Goal: Information Seeking & Learning: Learn about a topic

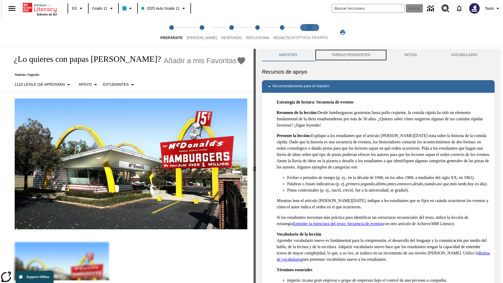
click at [351, 55] on button "TAREAS PENDIENTES" at bounding box center [351, 55] width 73 height 13
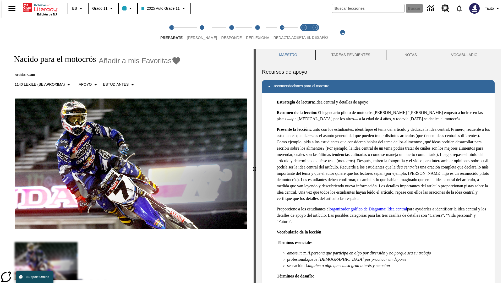
click at [351, 55] on button "TAREAS PENDIENTES" at bounding box center [351, 55] width 73 height 13
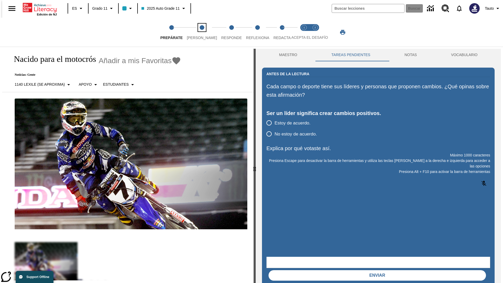
click at [198, 32] on span "[PERSON_NAME]" at bounding box center [202, 35] width 30 height 9
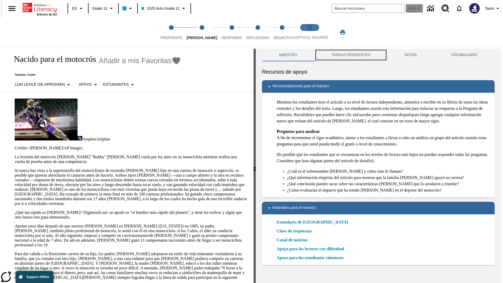
scroll to position [0, 0]
click at [351, 55] on button "TAREAS PENDIENTES" at bounding box center [351, 55] width 73 height 13
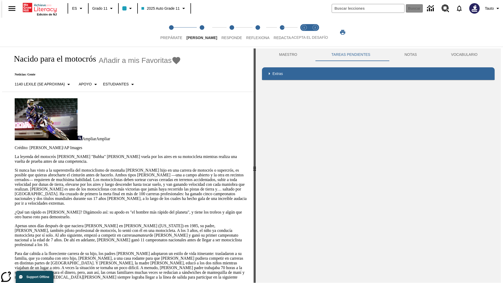
click at [15, 168] on p "Si nunca has visto a la superestrella del motociclismo de montaña [PERSON_NAME]…" at bounding box center [131, 187] width 233 height 38
